Goal: Task Accomplishment & Management: Manage account settings

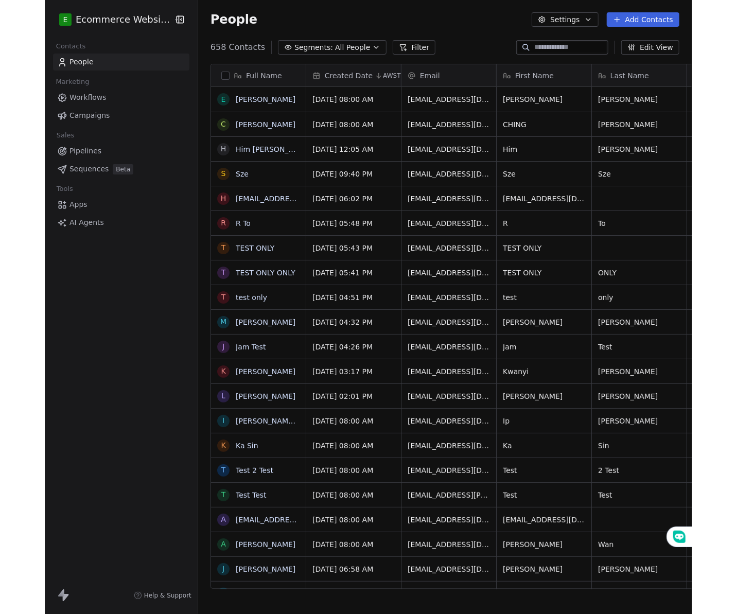
scroll to position [540, 499]
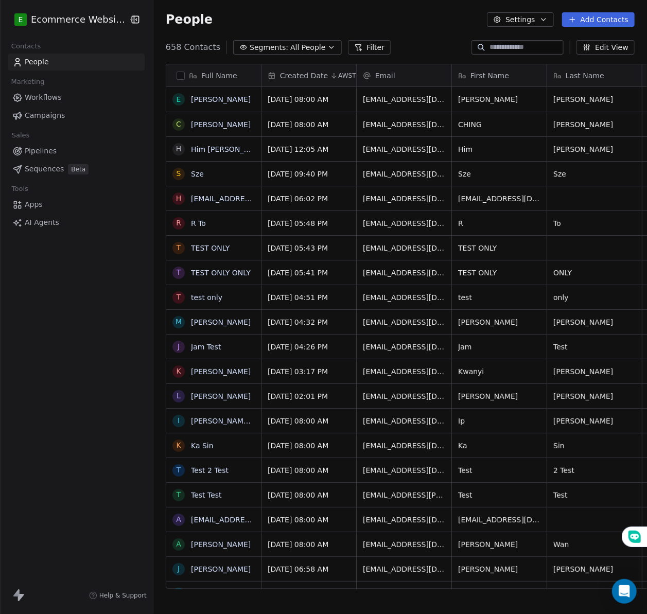
click at [238, 19] on div "People Settings Add Contacts" at bounding box center [400, 19] width 469 height 14
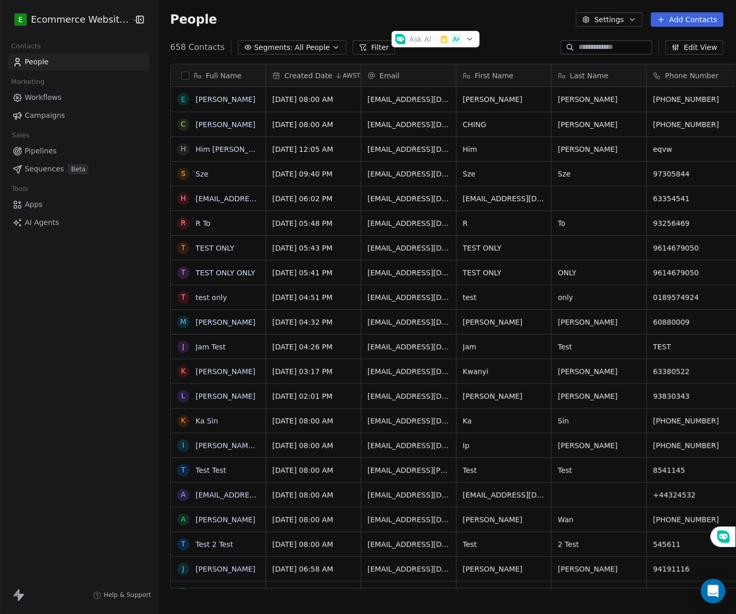
scroll to position [540, 584]
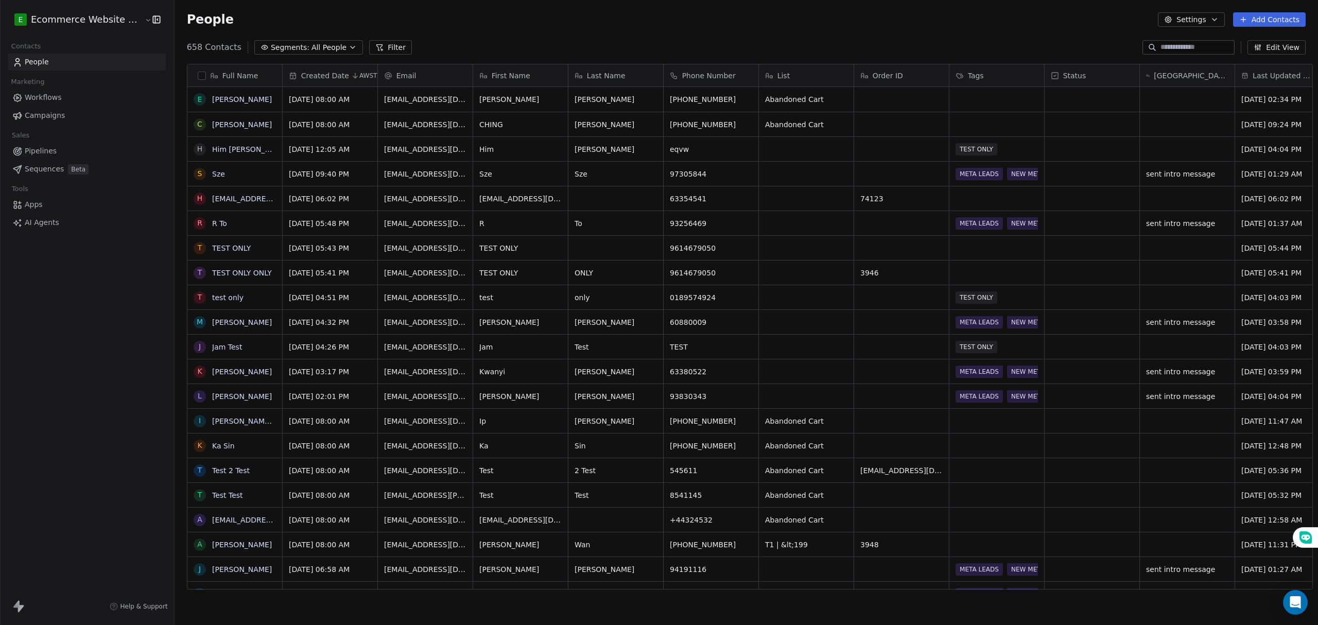
scroll to position [540, 1141]
click at [331, 48] on button "Segments: All People" at bounding box center [308, 47] width 109 height 14
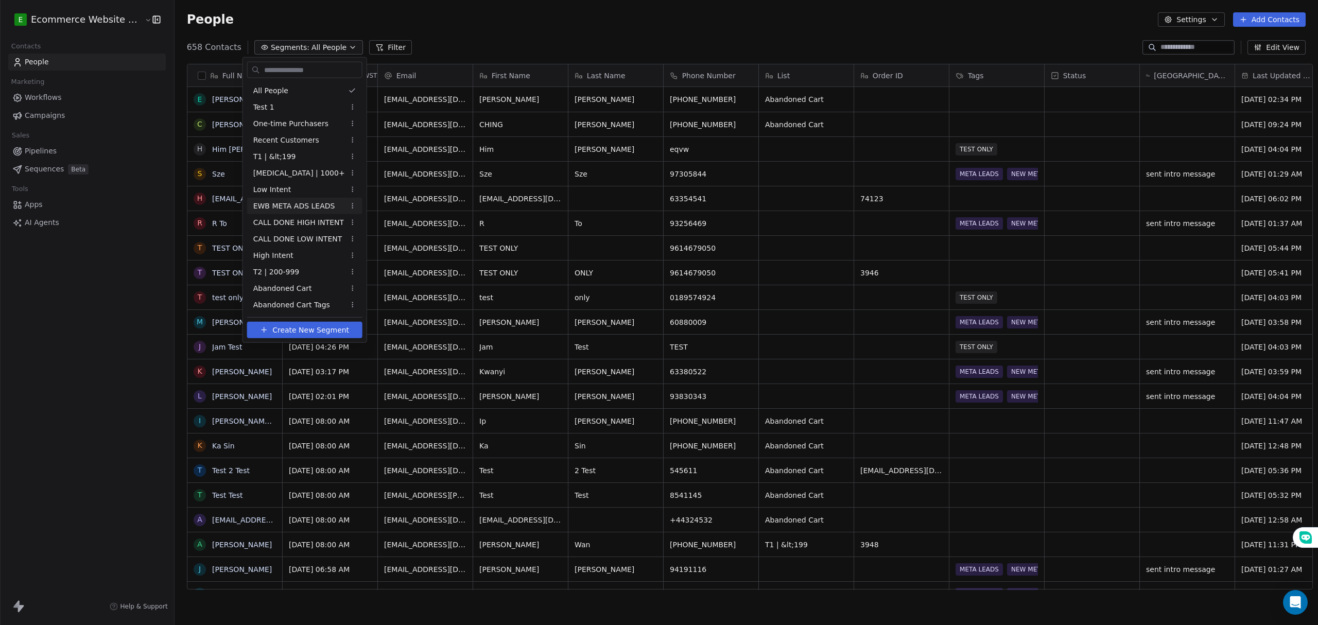
click at [313, 209] on span "EWB META ADS LEADS" at bounding box center [294, 205] width 82 height 11
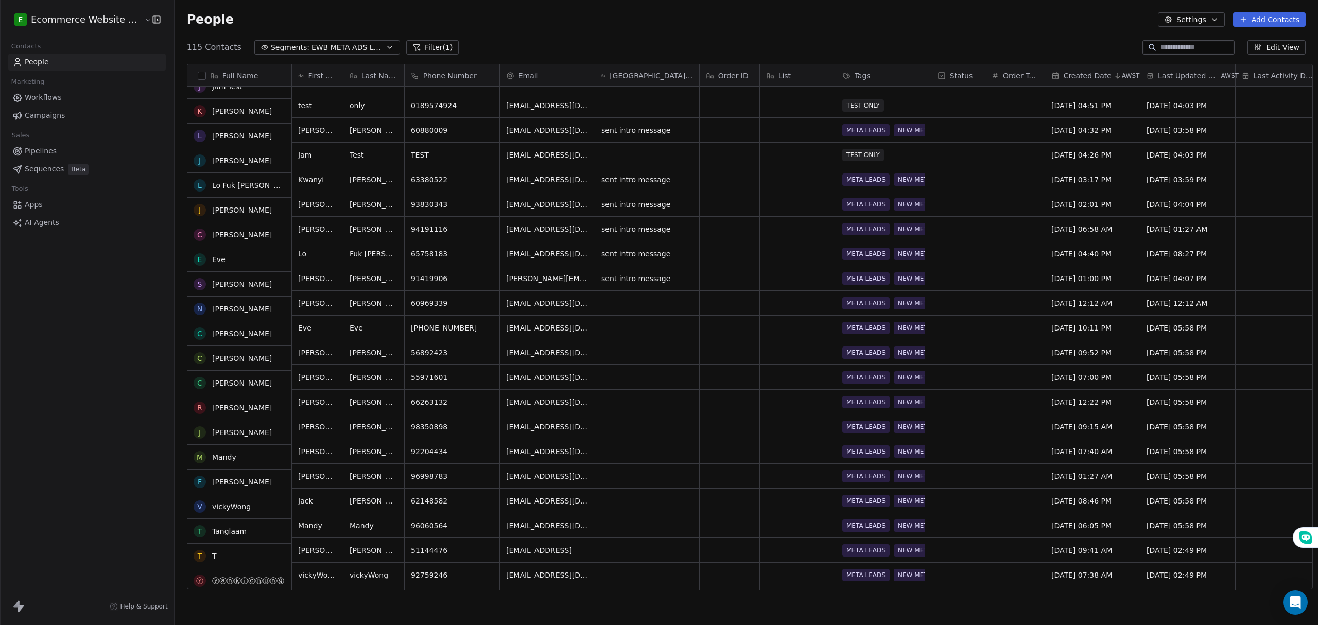
scroll to position [137, 0]
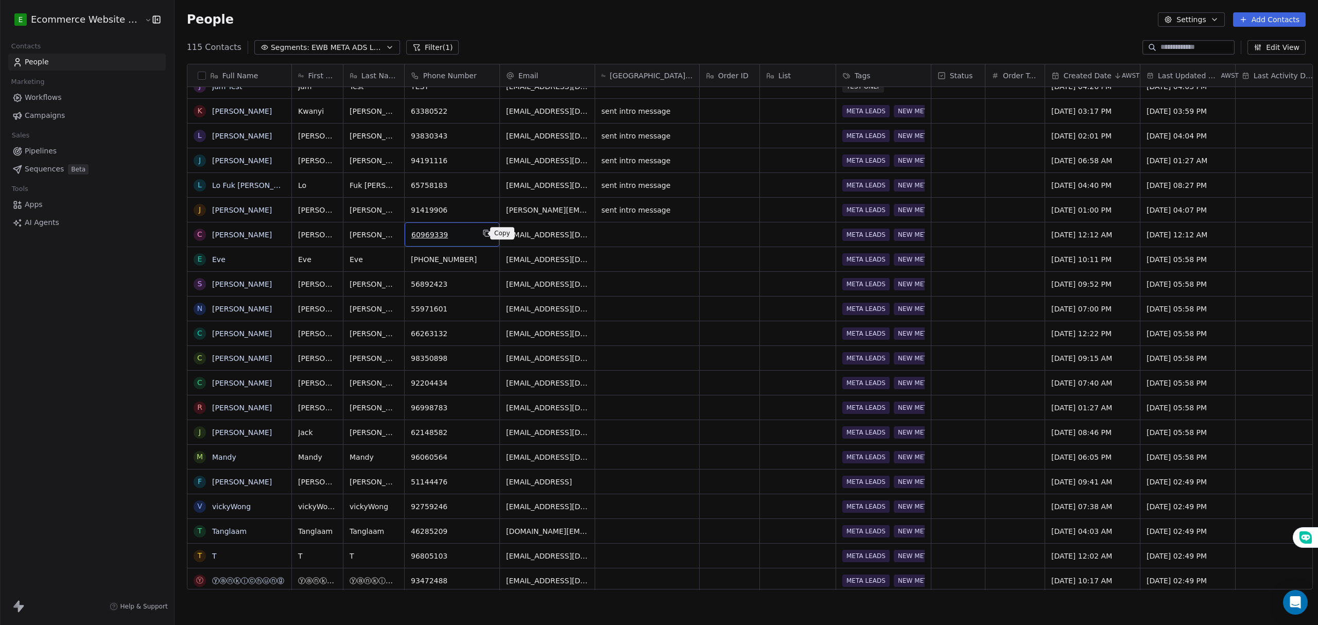
click at [482, 233] on icon "grid" at bounding box center [486, 233] width 8 height 8
click at [367, 235] on icon "grid" at bounding box center [371, 233] width 8 height 8
click at [684, 209] on icon "grid" at bounding box center [686, 209] width 5 height 5
click at [657, 233] on div "grid" at bounding box center [647, 234] width 104 height 24
type textarea "**********"
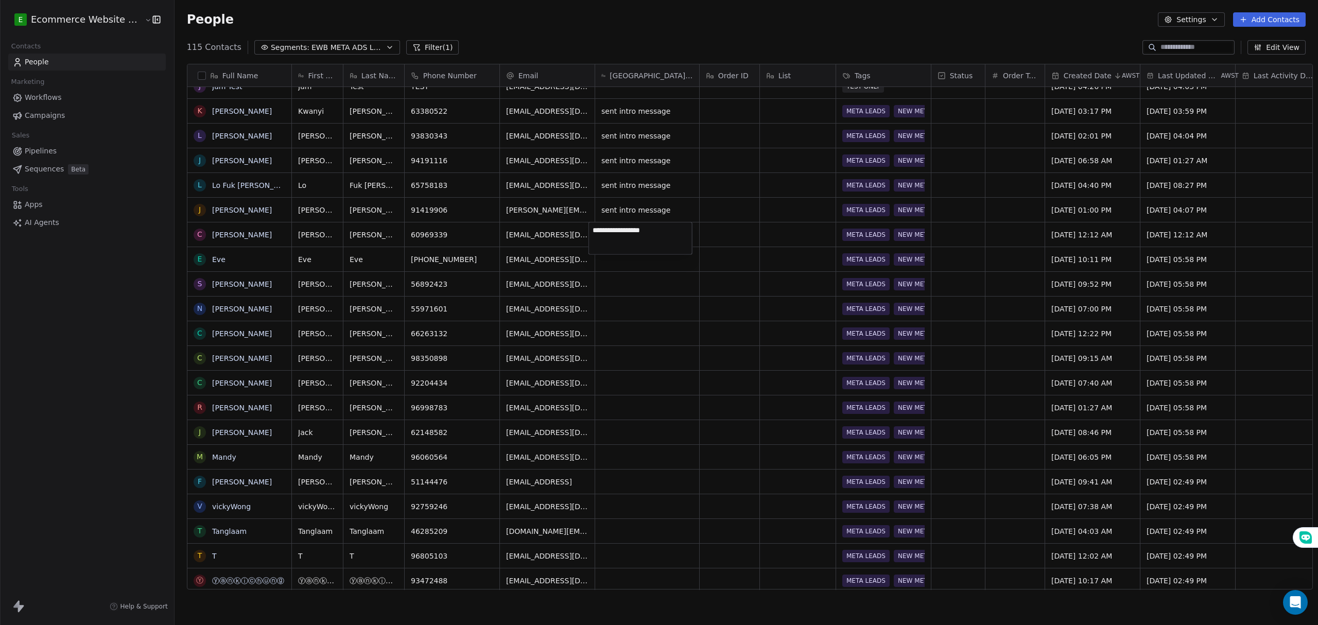
click at [650, 261] on html "E Ecommerce Website Builder Contacts People Marketing Workflows Campaigns Sales…" at bounding box center [659, 312] width 1318 height 625
click at [481, 250] on html "E Ecommerce Website Builder Contacts People Marketing Workflows Campaigns Sales…" at bounding box center [659, 312] width 1318 height 625
click at [486, 256] on icon "grid" at bounding box center [490, 258] width 8 height 8
click at [682, 235] on icon "grid" at bounding box center [686, 233] width 8 height 8
type textarea "**********"
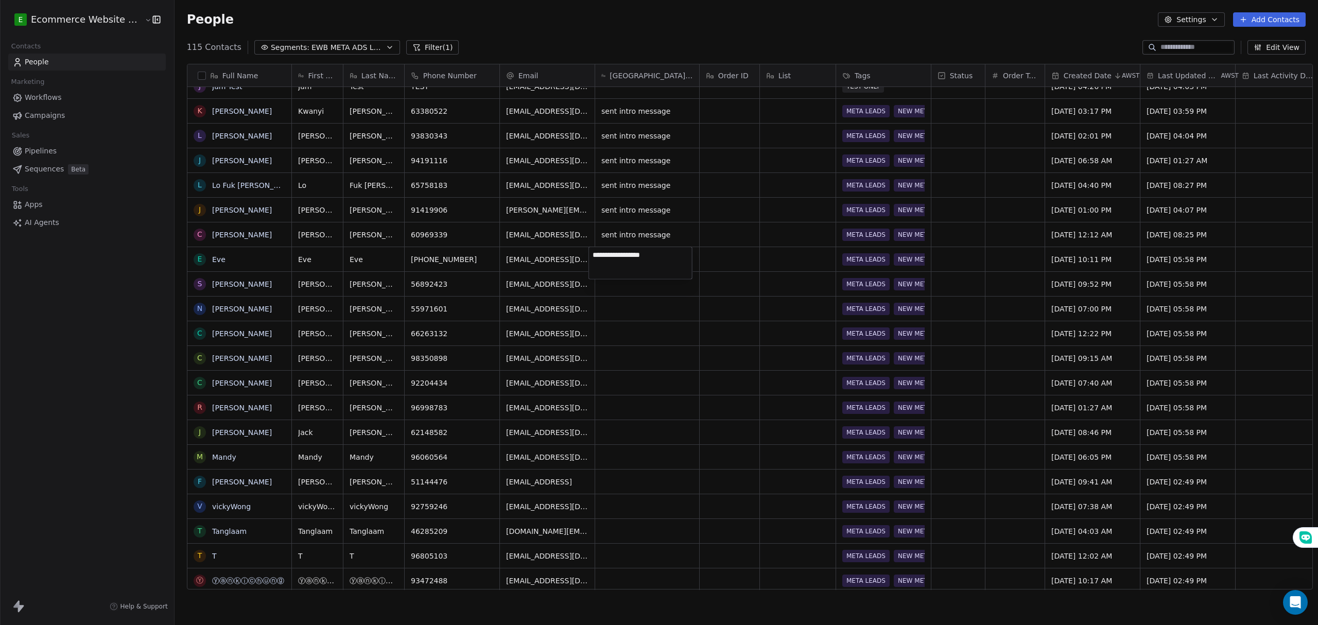
click at [665, 312] on html "E Ecommerce Website Builder Contacts People Marketing Workflows Campaigns Sales…" at bounding box center [659, 312] width 1318 height 625
click at [480, 281] on button "grid" at bounding box center [486, 283] width 12 height 12
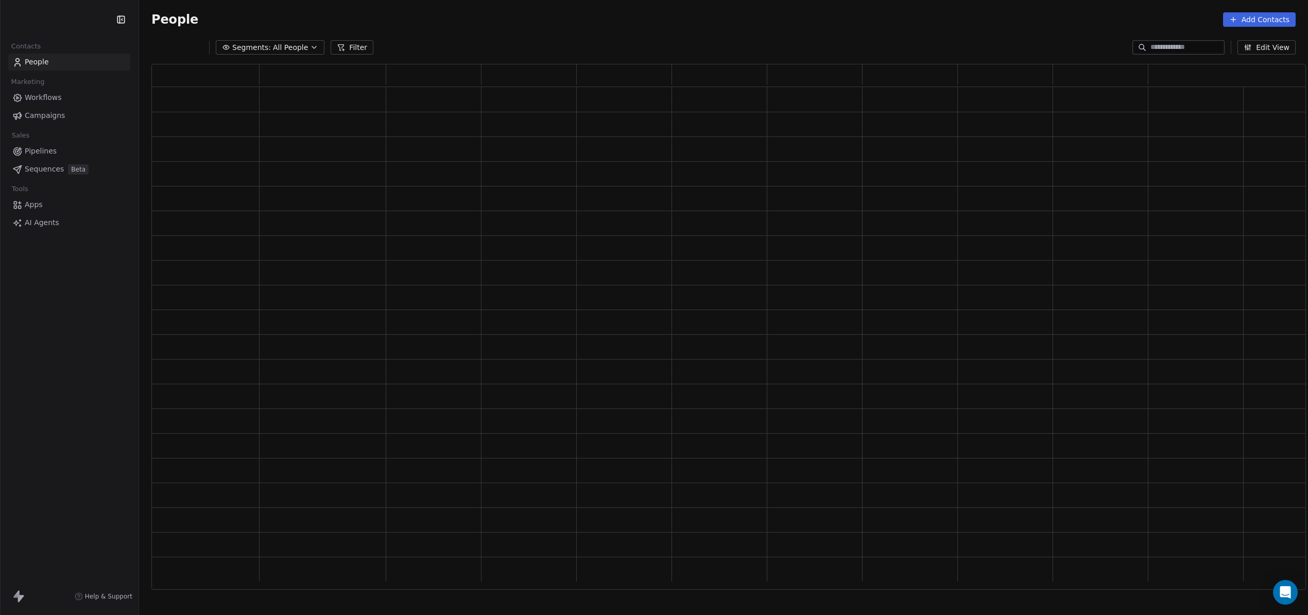
click at [289, 39] on div "Segments: All People Filter Edit View" at bounding box center [723, 47] width 1169 height 16
click at [297, 55] on div "Segments: All People Filter Edit View" at bounding box center [723, 47] width 1169 height 16
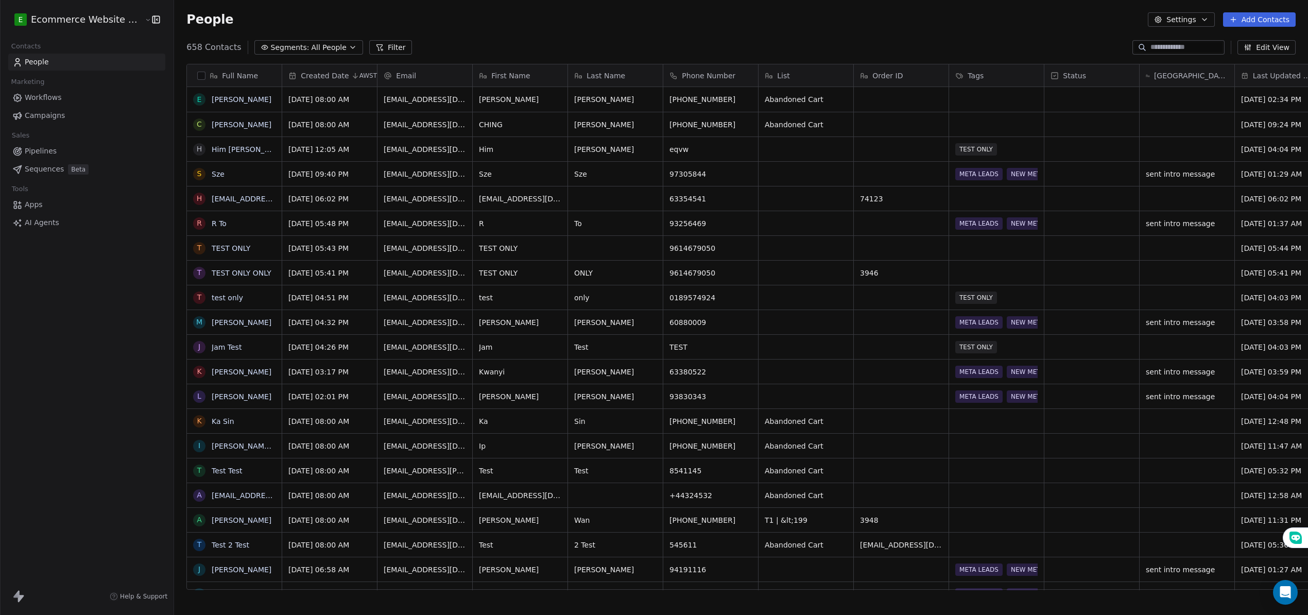
click at [312, 46] on span "All People" at bounding box center [329, 47] width 35 height 11
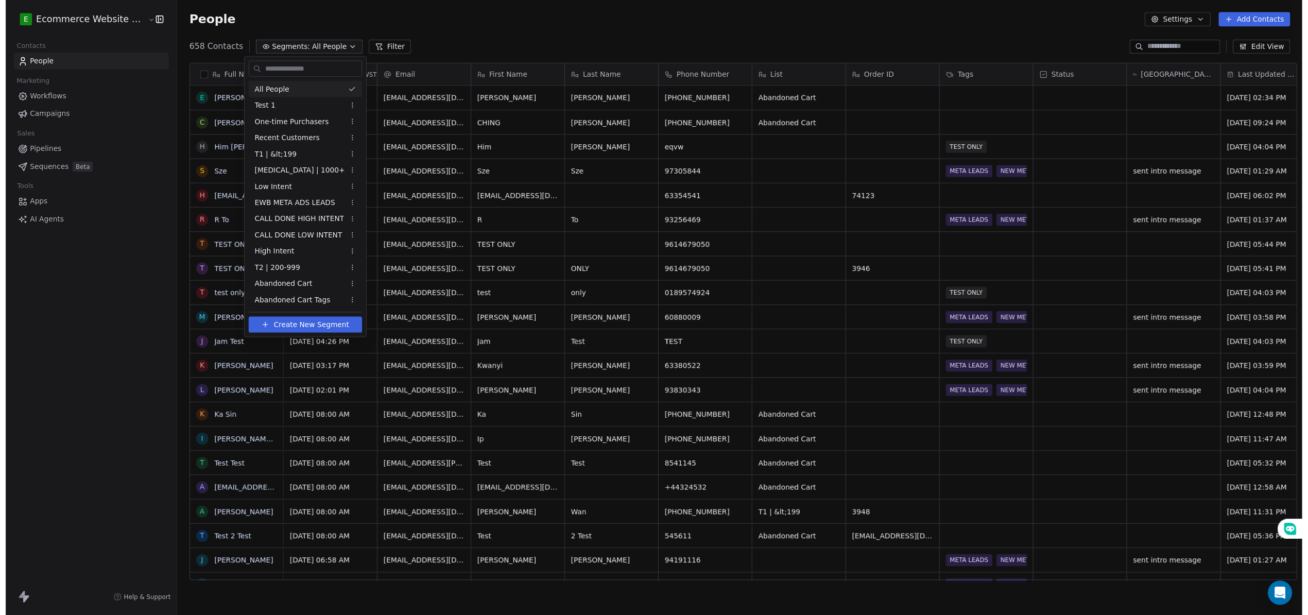
scroll to position [540, 1141]
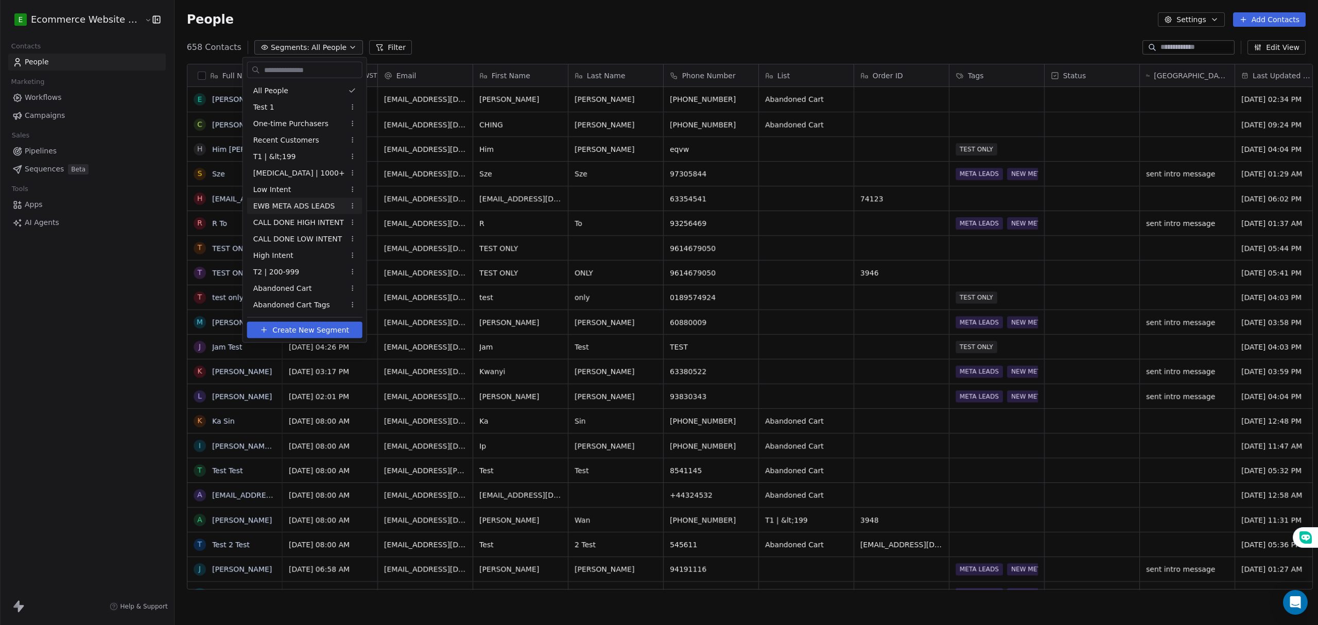
click at [301, 200] on div "EWB META ADS LEADS" at bounding box center [304, 206] width 115 height 16
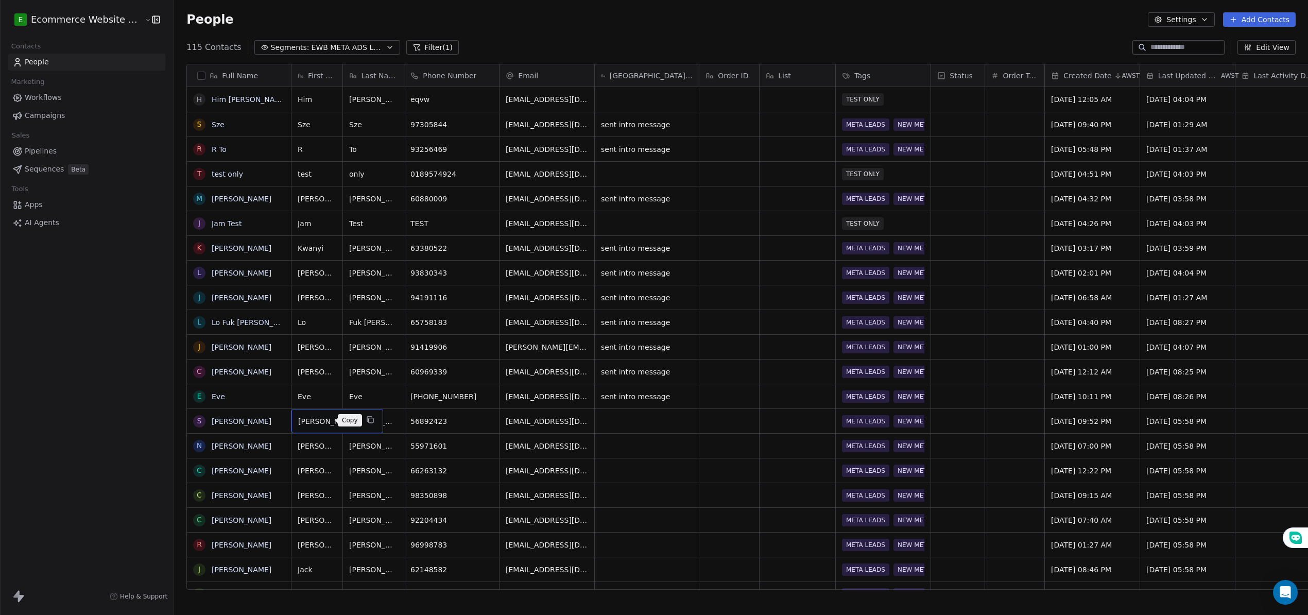
click at [365, 415] on button "grid" at bounding box center [371, 419] width 12 height 12
click at [680, 389] on button "grid" at bounding box center [686, 395] width 12 height 12
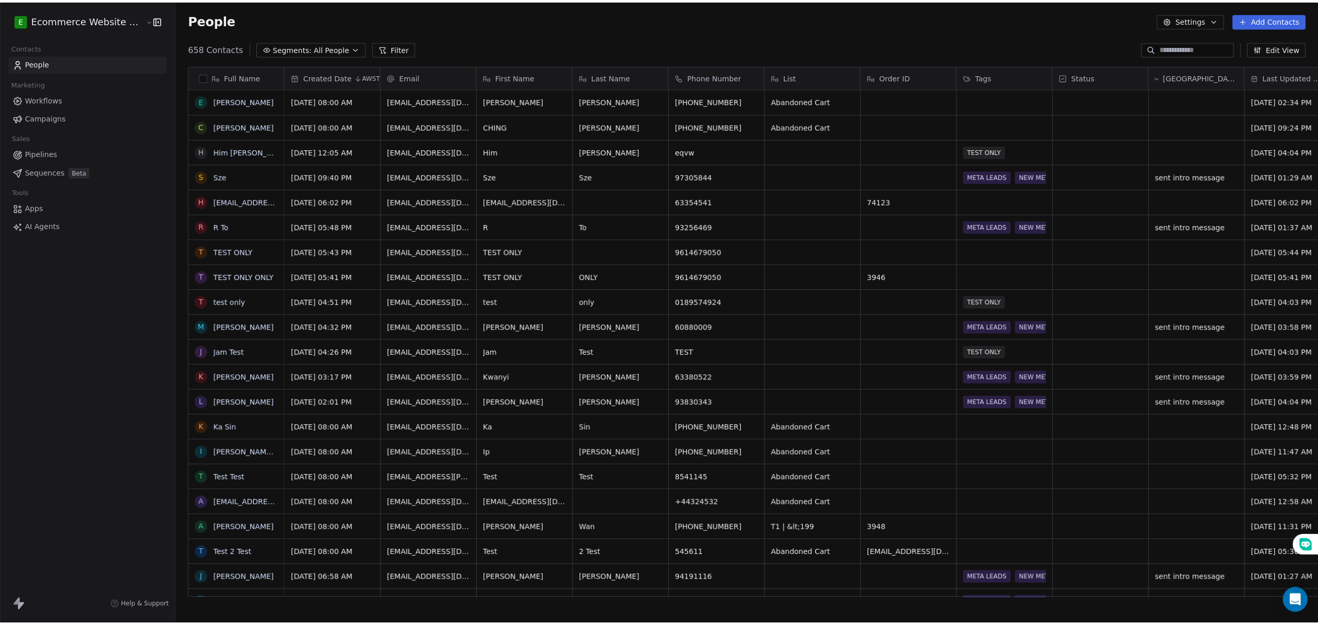
scroll to position [540, 1141]
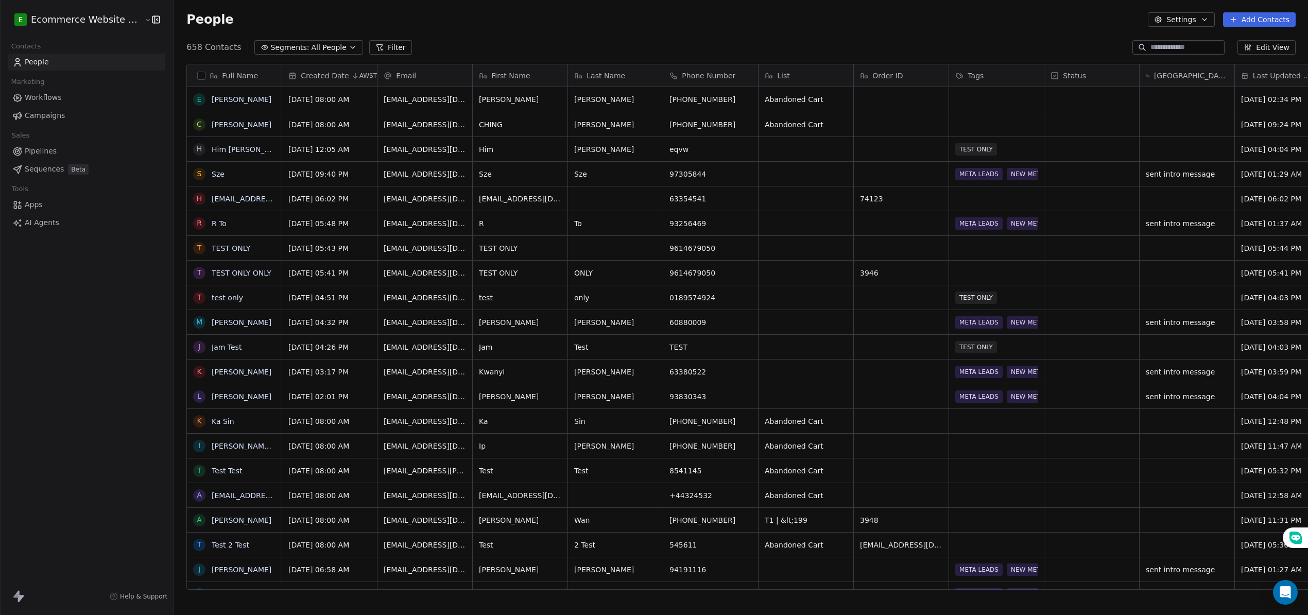
click at [317, 42] on span "All People" at bounding box center [329, 47] width 35 height 11
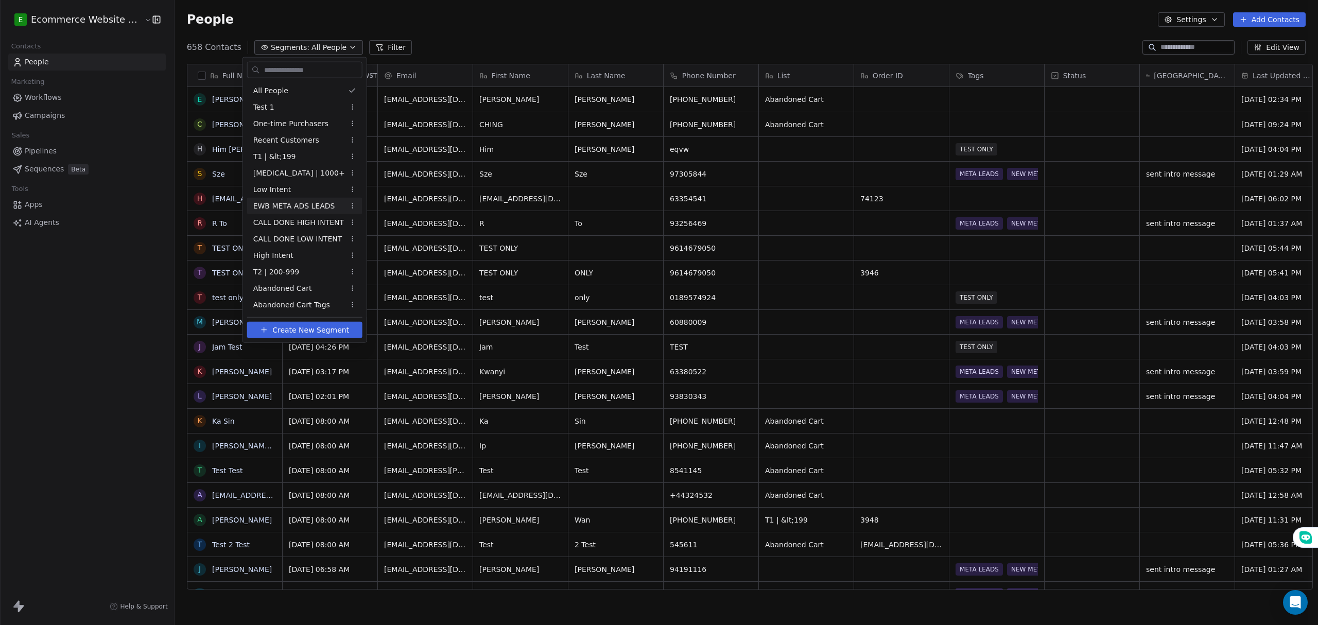
click at [297, 205] on span "EWB META ADS LEADS" at bounding box center [294, 205] width 82 height 11
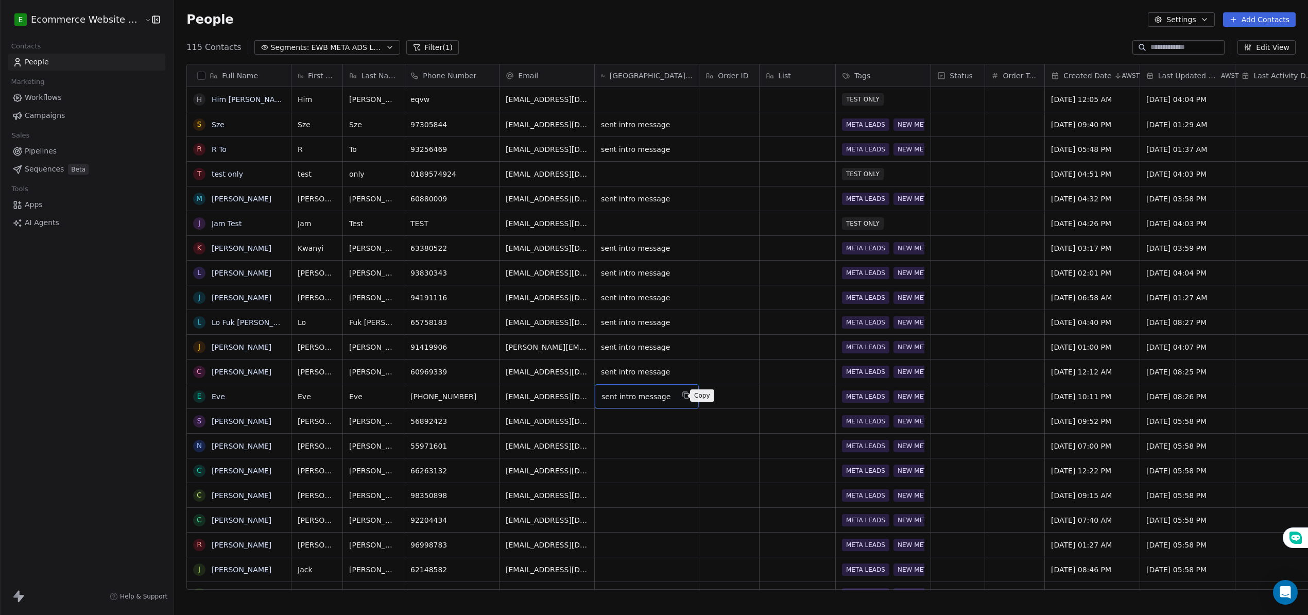
click at [683, 394] on icon "grid" at bounding box center [685, 394] width 5 height 5
click at [621, 419] on div "grid" at bounding box center [647, 421] width 104 height 24
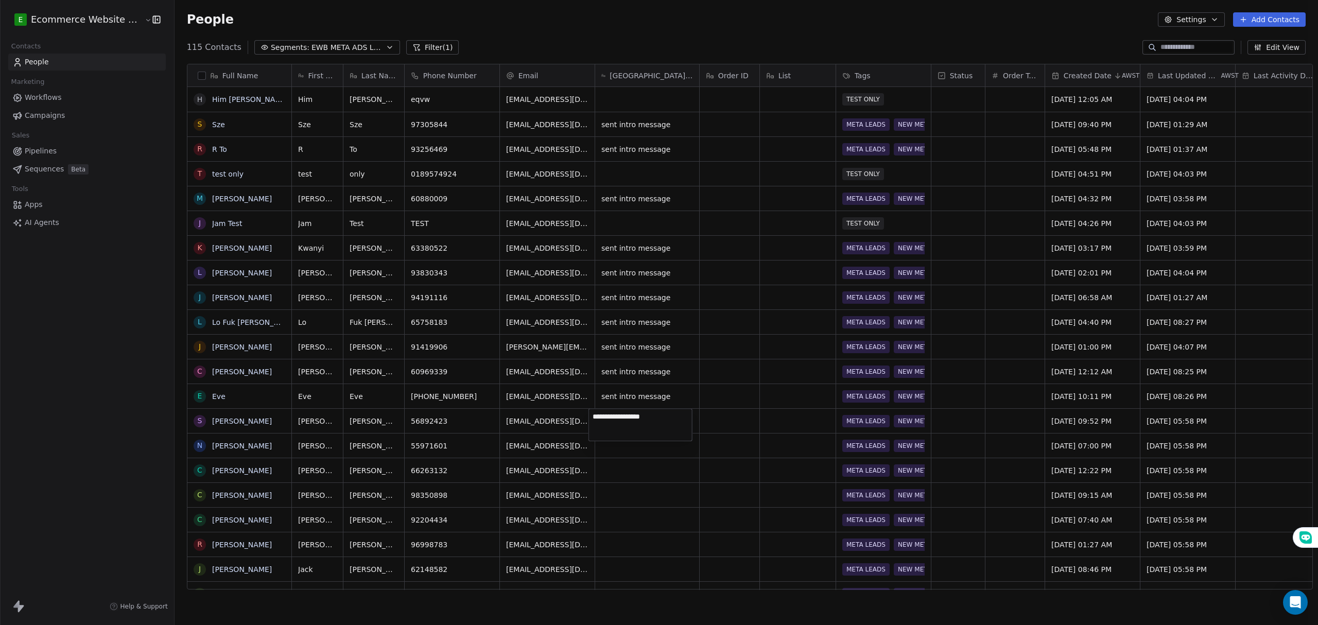
type textarea "**********"
click at [649, 475] on html "E Ecommerce Website Builder Contacts People Marketing Workflows Campaigns Sales…" at bounding box center [659, 314] width 1318 height 629
click at [620, 460] on html "E Ecommerce Website Builder Contacts People Marketing Workflows Campaigns Sales…" at bounding box center [659, 314] width 1318 height 629
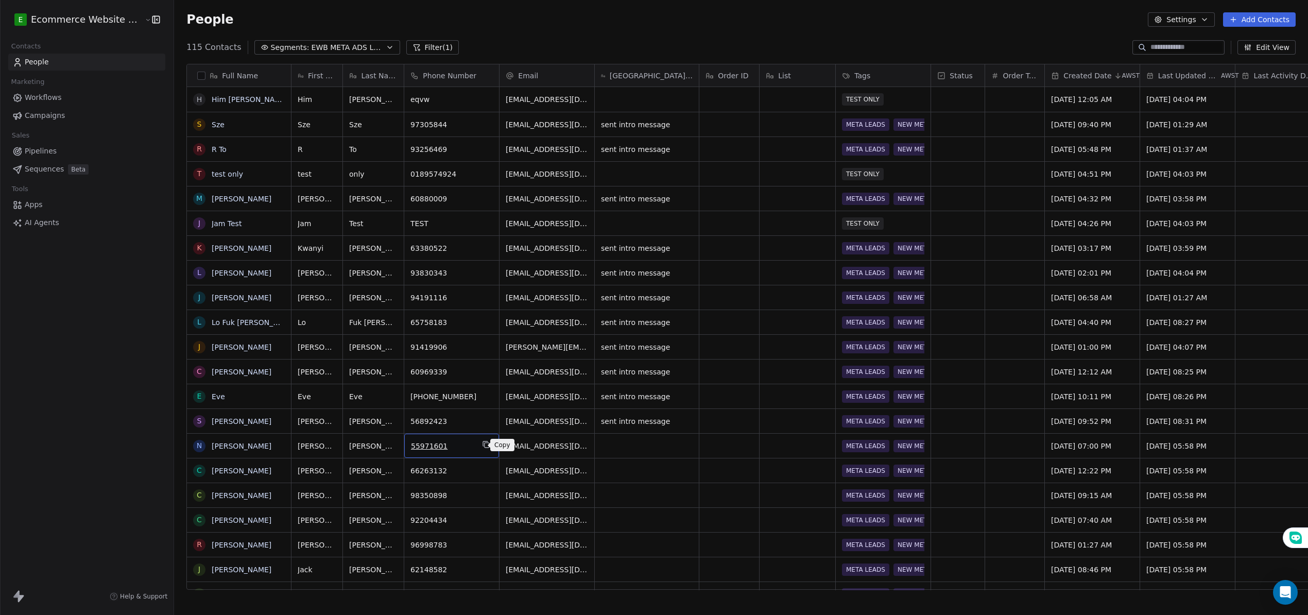
click at [482, 445] on icon "grid" at bounding box center [486, 444] width 8 height 8
click at [684, 419] on icon "grid" at bounding box center [686, 420] width 5 height 5
click at [623, 443] on div "grid" at bounding box center [647, 446] width 104 height 24
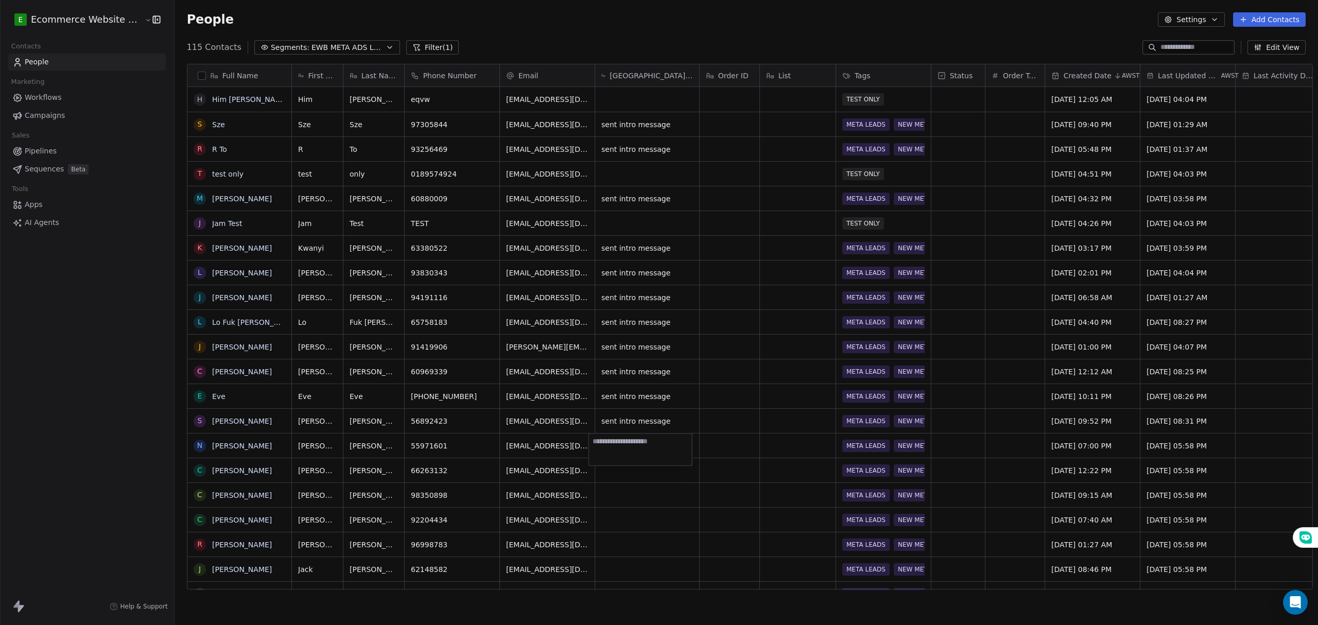
type textarea "**********"
click at [711, 401] on html "E Ecommerce Website Builder Contacts People Marketing Workflows Campaigns Sales…" at bounding box center [659, 314] width 1318 height 629
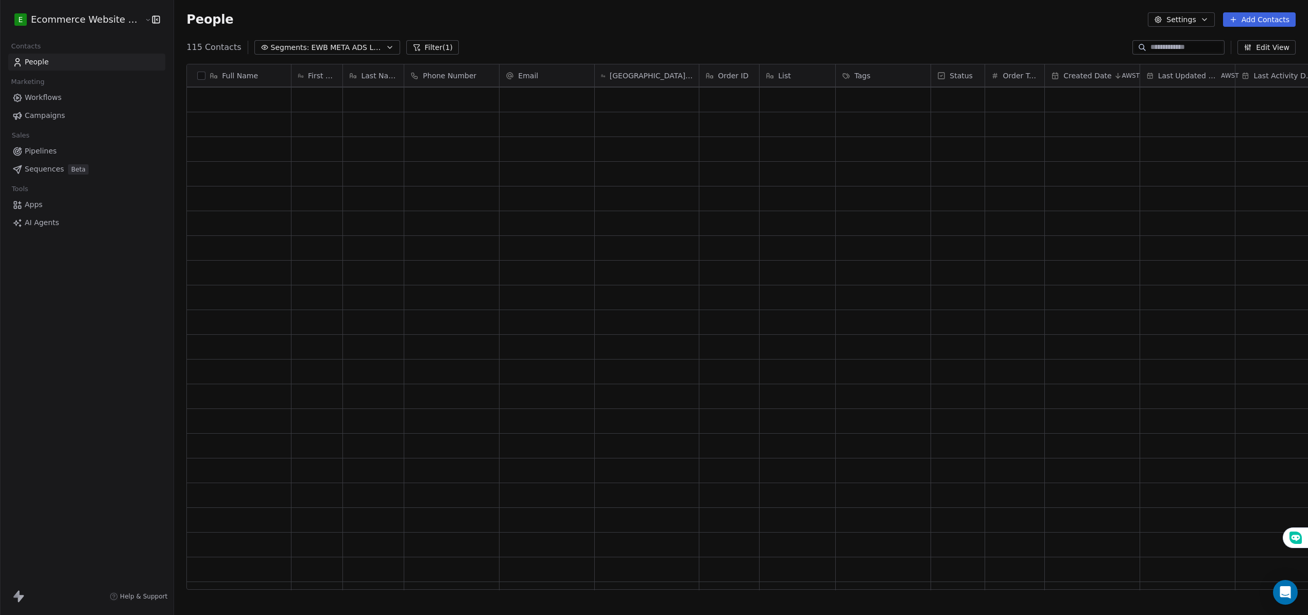
scroll to position [1236, 0]
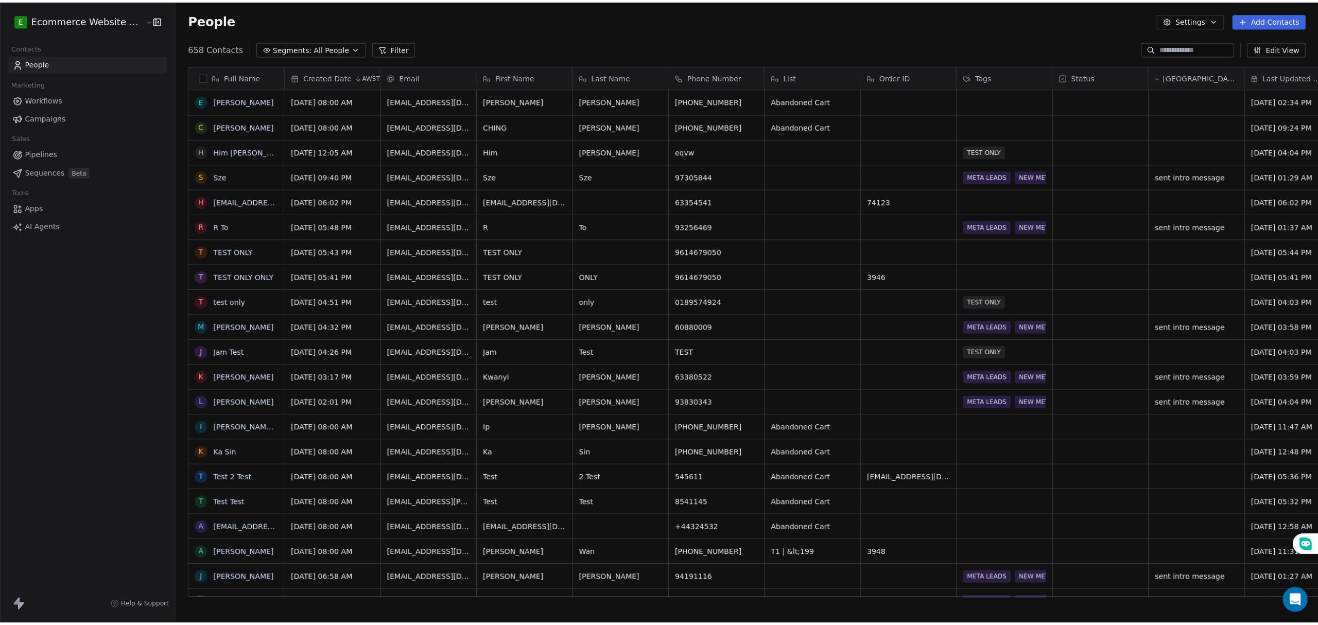
scroll to position [540, 1141]
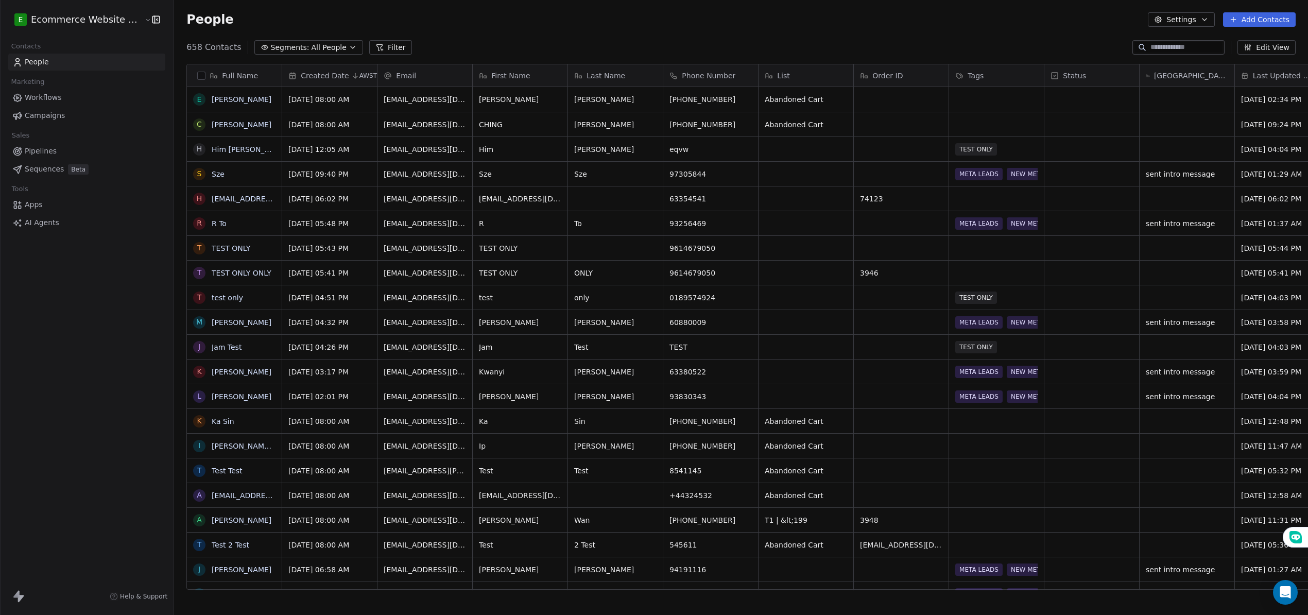
click at [329, 45] on span "All People" at bounding box center [329, 47] width 35 height 11
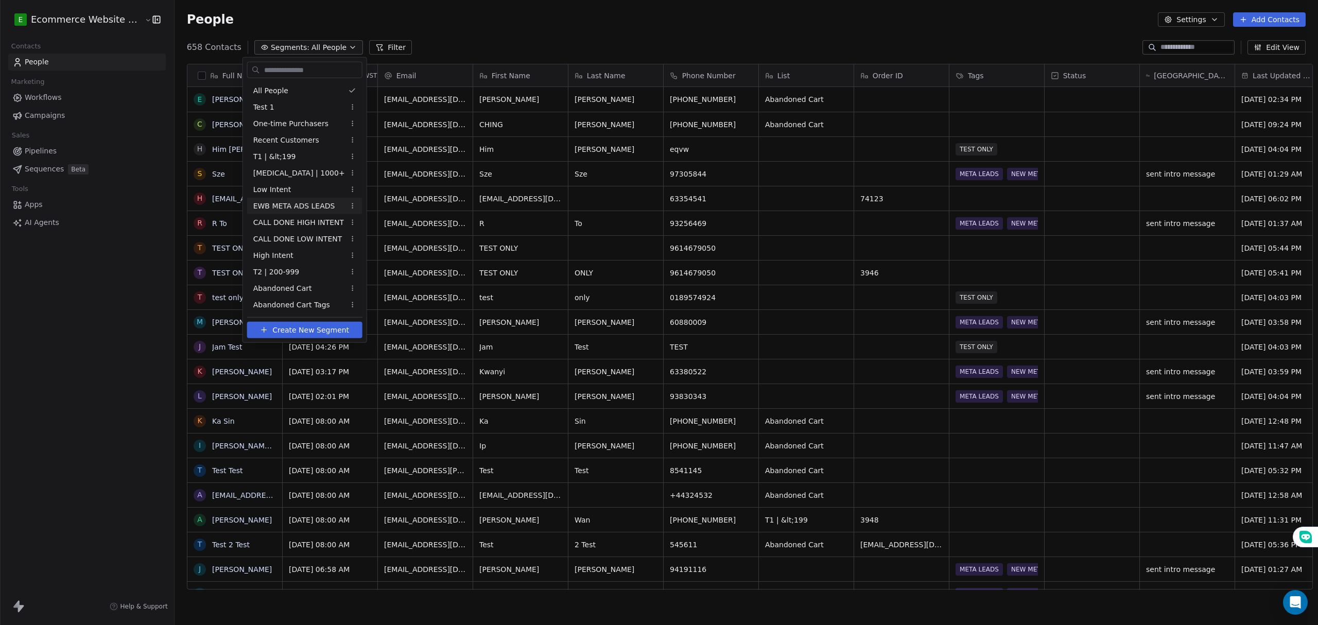
click at [294, 200] on div "EWB META ADS LEADS" at bounding box center [304, 206] width 115 height 16
